Goal: Transaction & Acquisition: Obtain resource

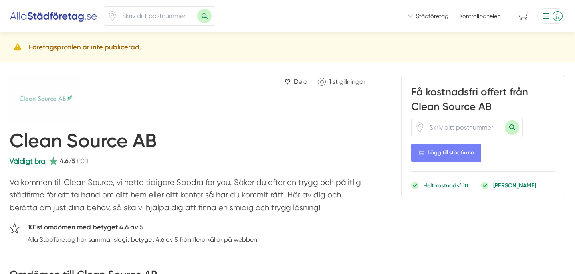
click at [125, 48] on h5 "Företagsprofilen är inte publicerad." at bounding box center [85, 47] width 112 height 11
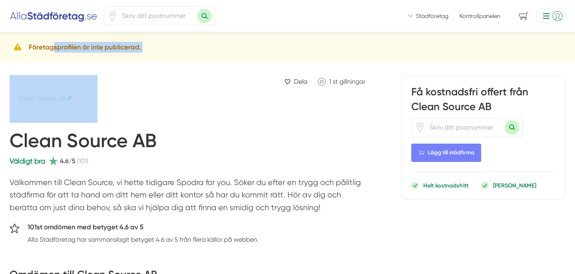
click at [37, 51] on h5 "Företagsprofilen är inte publicerad." at bounding box center [85, 47] width 112 height 11
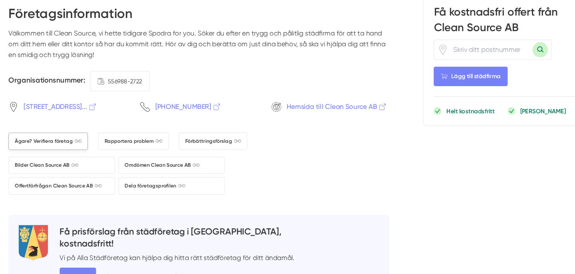
scroll to position [1010, 0]
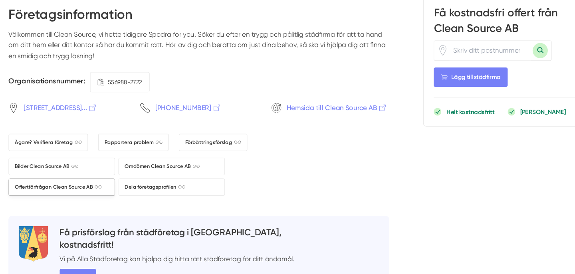
click at [64, 194] on span "Offertförfrågan Clean Source AB" at bounding box center [57, 191] width 82 height 8
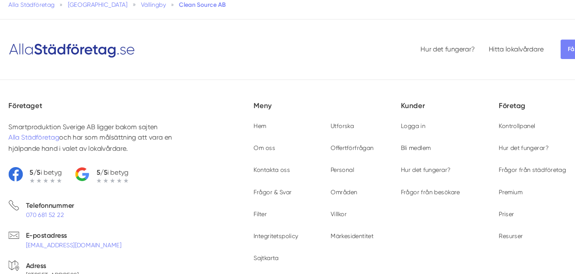
scroll to position [1337, 0]
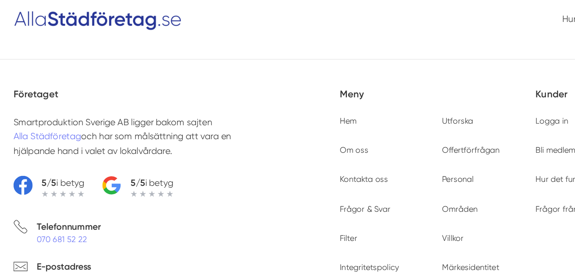
click at [47, 135] on p "Smartproduktion Sverige AB ligger bakom sajten Alla Städföretag och har som mål…" at bounding box center [99, 145] width 179 height 30
drag, startPoint x: 47, startPoint y: 135, endPoint x: 87, endPoint y: 136, distance: 39.9
click at [87, 136] on p "Smartproduktion Sverige AB ligger bakom sajten Alla Städföretag och har som mål…" at bounding box center [99, 145] width 179 height 30
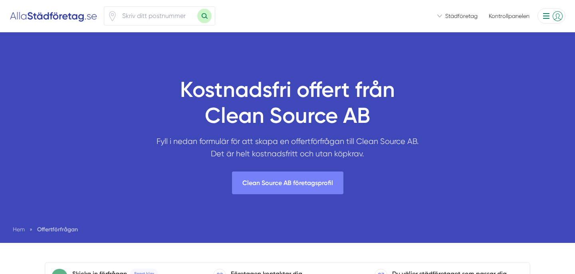
click at [11, 227] on div "Kostnadsfri offert från Clean Source AB Fyll i nedan formulär för att skapa en …" at bounding box center [287, 137] width 575 height 211
click at [25, 232] on span "Hem" at bounding box center [20, 229] width 14 height 6
click at [22, 232] on span "Hem" at bounding box center [19, 229] width 12 height 6
